Goal: Check status: Check status

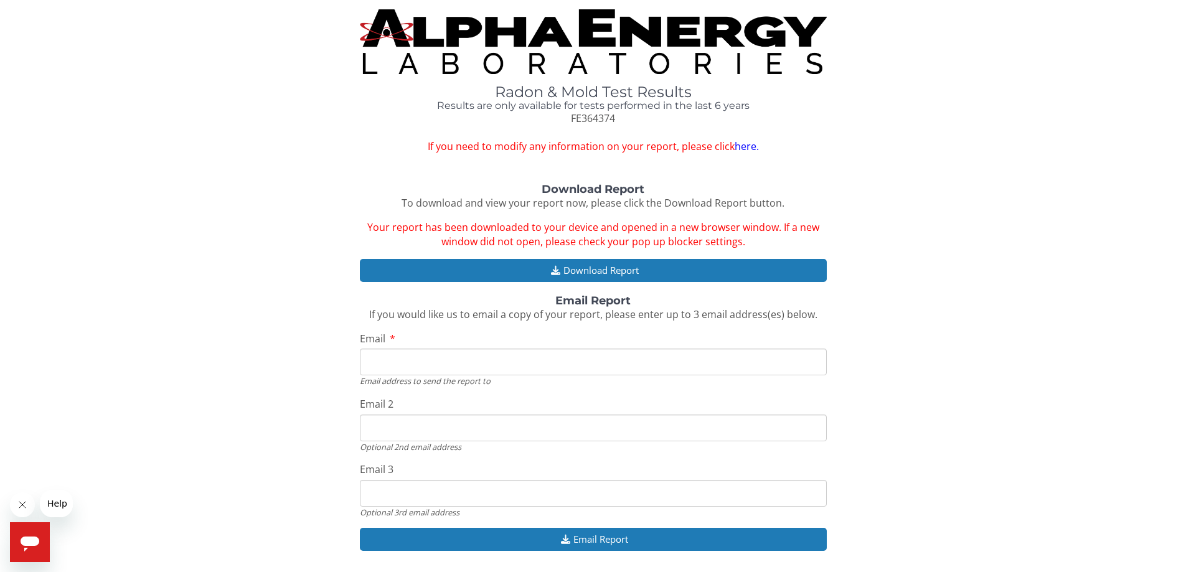
click at [543, 54] on img at bounding box center [593, 41] width 467 height 65
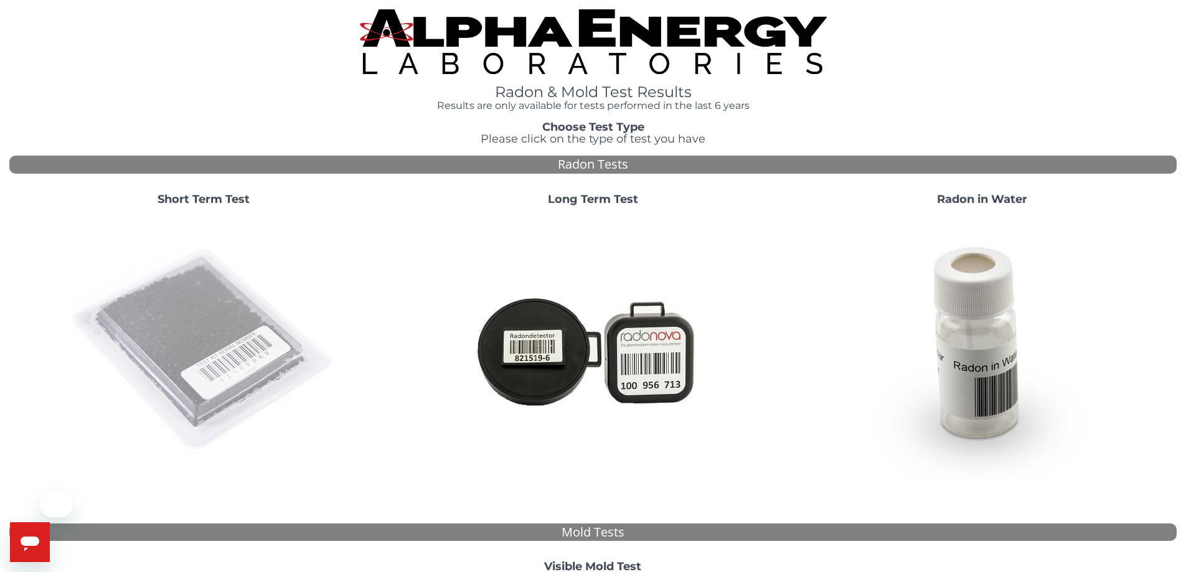
click at [219, 381] on img at bounding box center [204, 350] width 268 height 268
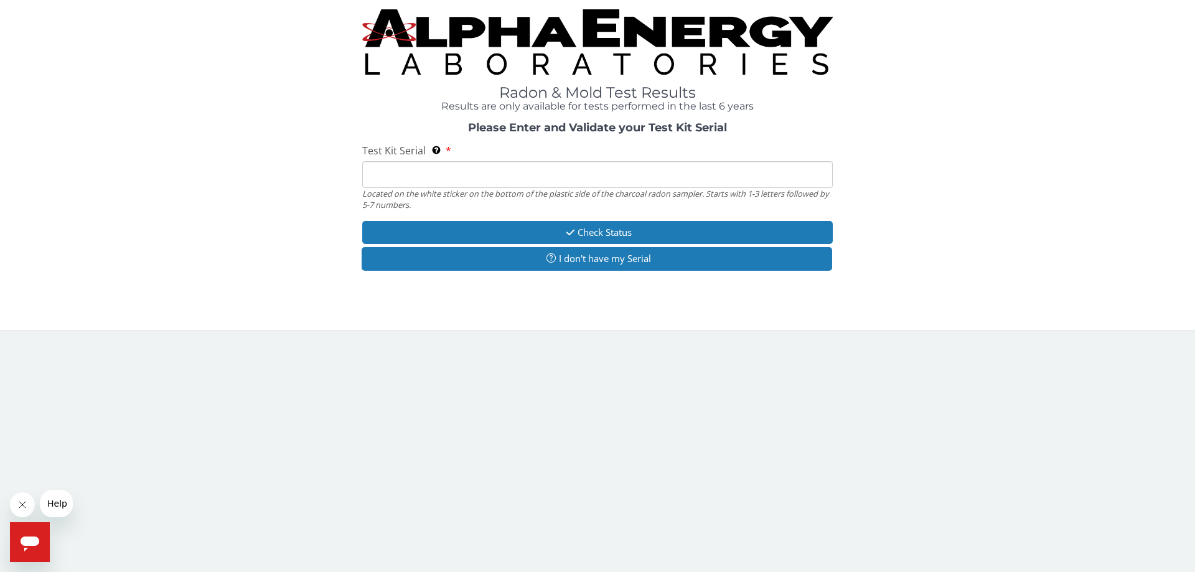
click at [438, 174] on input "Test Kit Serial Located on the white sticker on the bottom of the plastic side …" at bounding box center [597, 174] width 471 height 27
type input "FE364374"
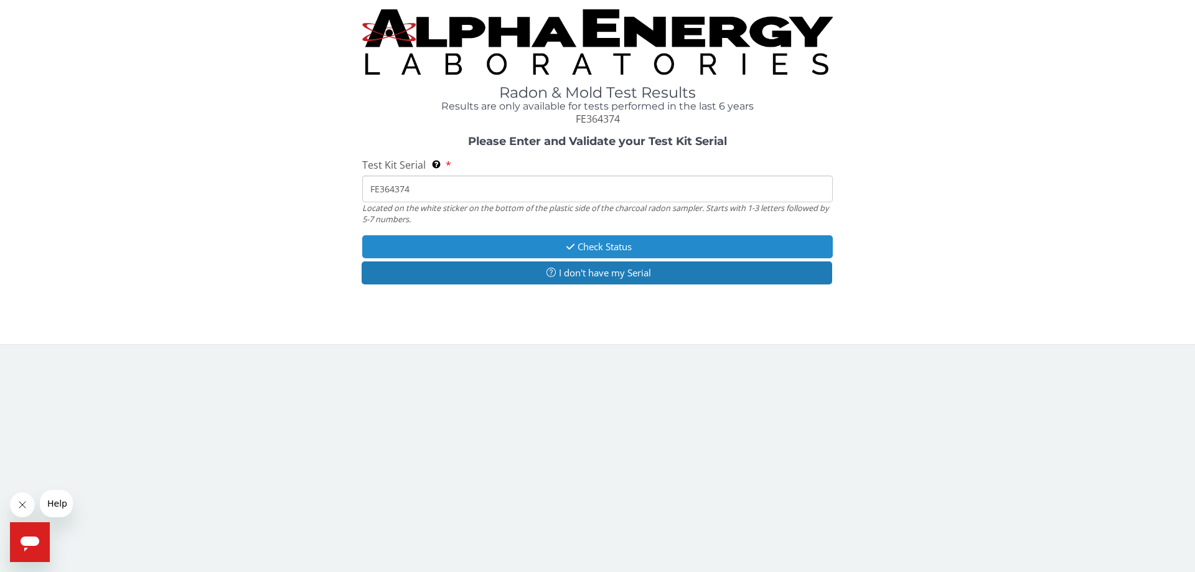
click at [460, 244] on button "Check Status" at bounding box center [597, 246] width 471 height 23
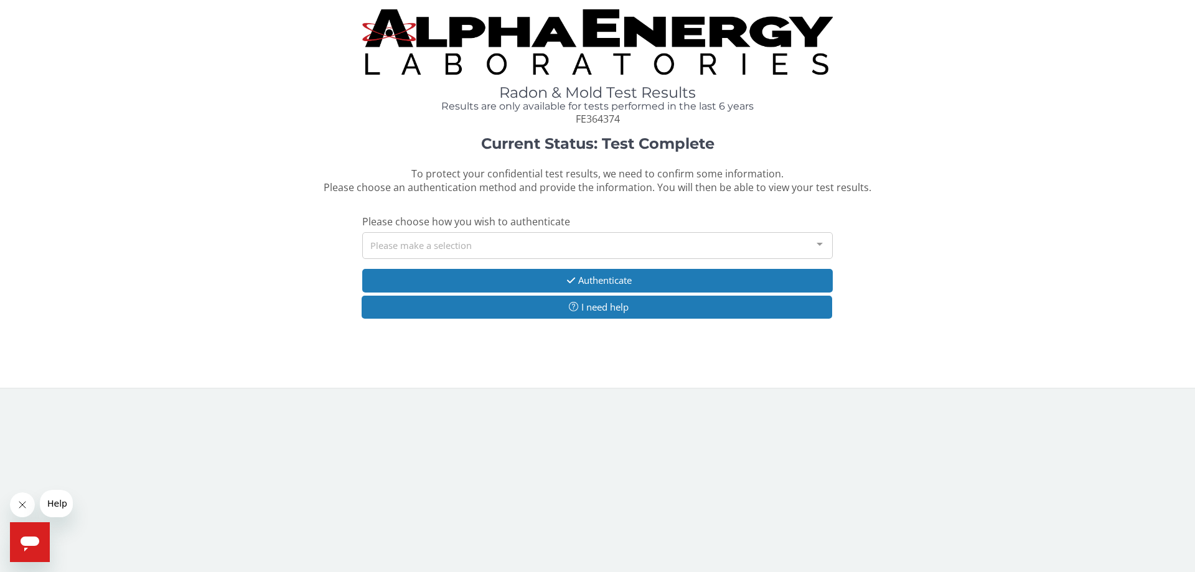
click at [463, 245] on div "Please make a selection" at bounding box center [597, 245] width 471 height 27
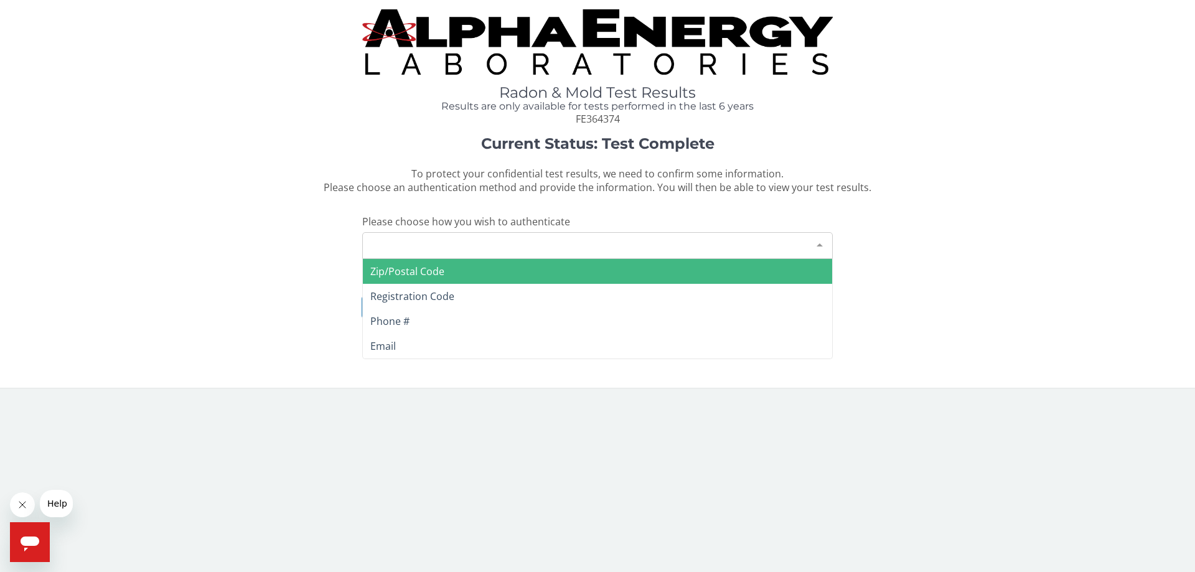
click at [448, 271] on span "Zip/Postal Code" at bounding box center [597, 271] width 469 height 25
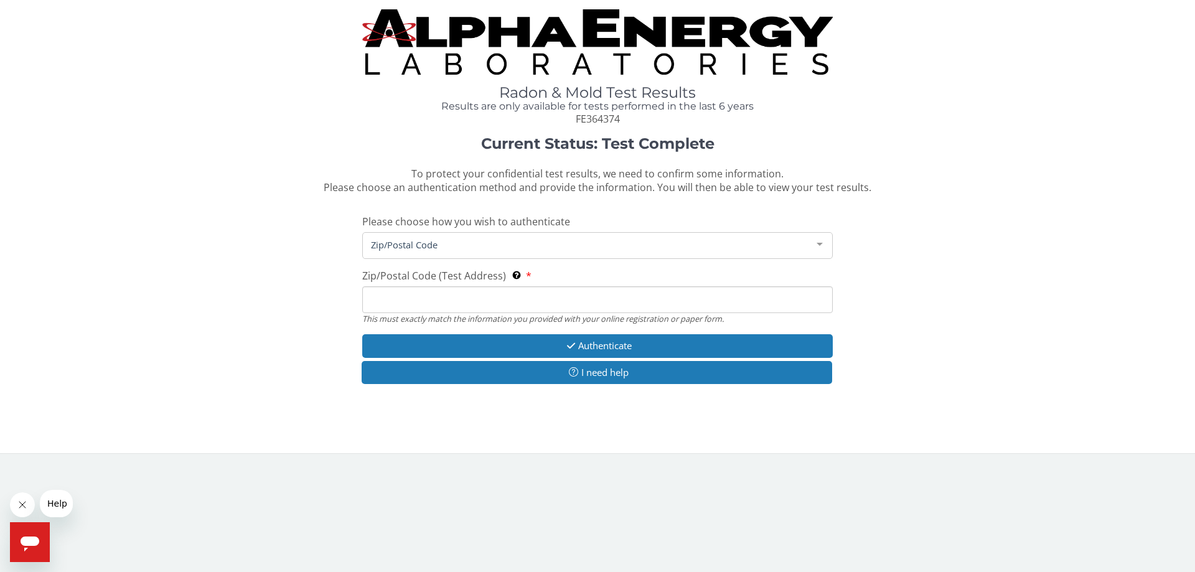
click at [443, 243] on span "Zip/Postal Code" at bounding box center [588, 245] width 440 height 14
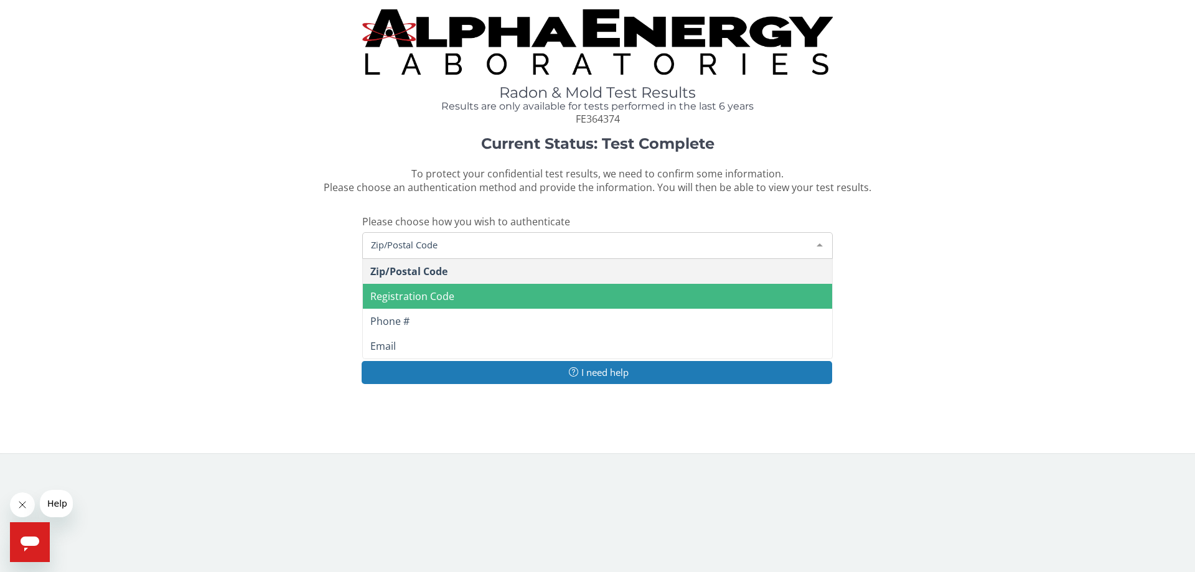
click at [444, 292] on span "Registration Code" at bounding box center [412, 296] width 84 height 14
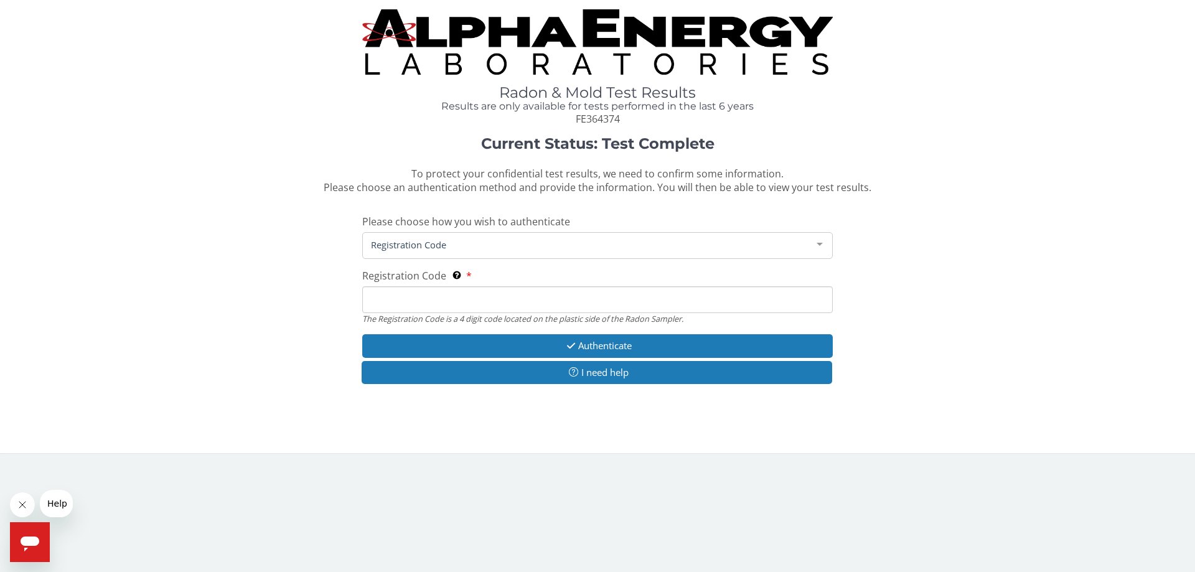
click at [445, 299] on input "Registration Code The Registration Code is a 4 digit code located on the plasti…" at bounding box center [597, 299] width 471 height 27
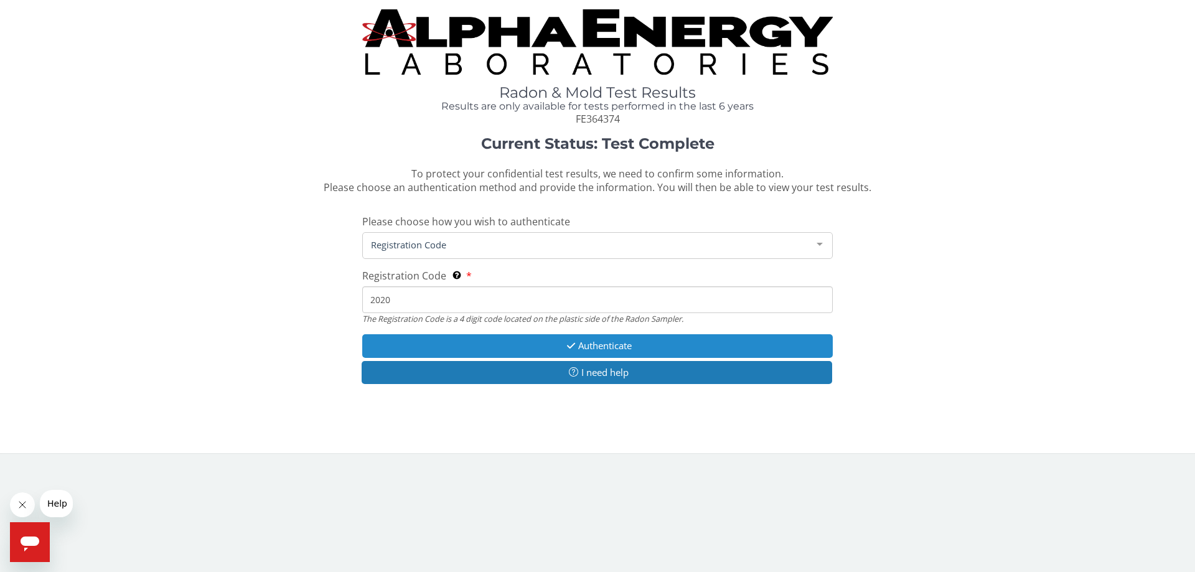
type input "2020"
click at [586, 336] on button "Authenticate" at bounding box center [597, 345] width 471 height 23
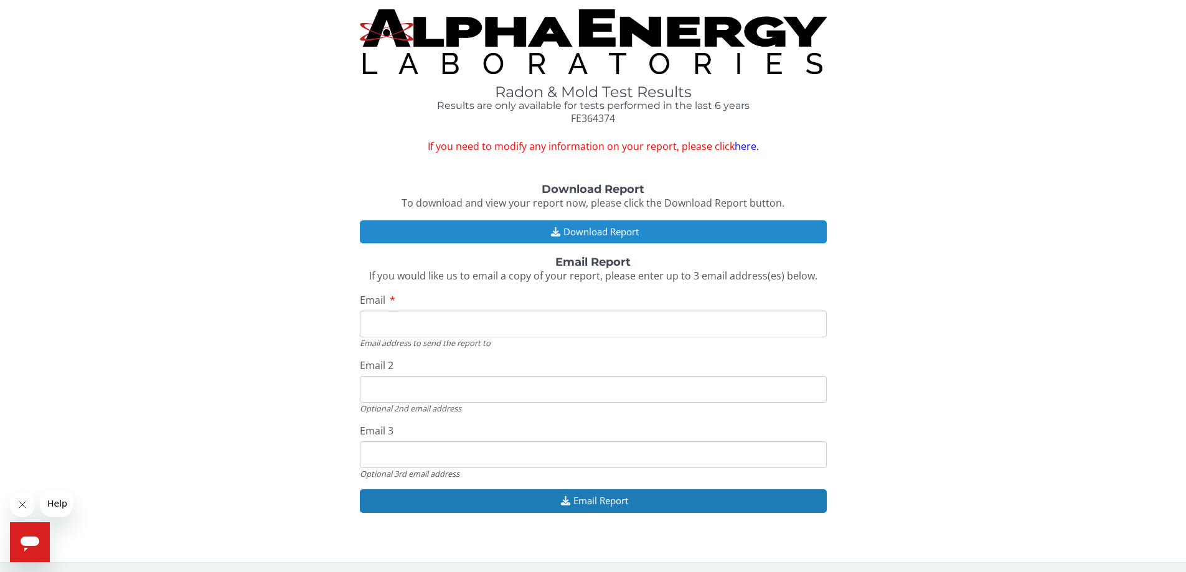
click at [634, 237] on button "Download Report" at bounding box center [593, 231] width 467 height 23
